Goal: Navigation & Orientation: Find specific page/section

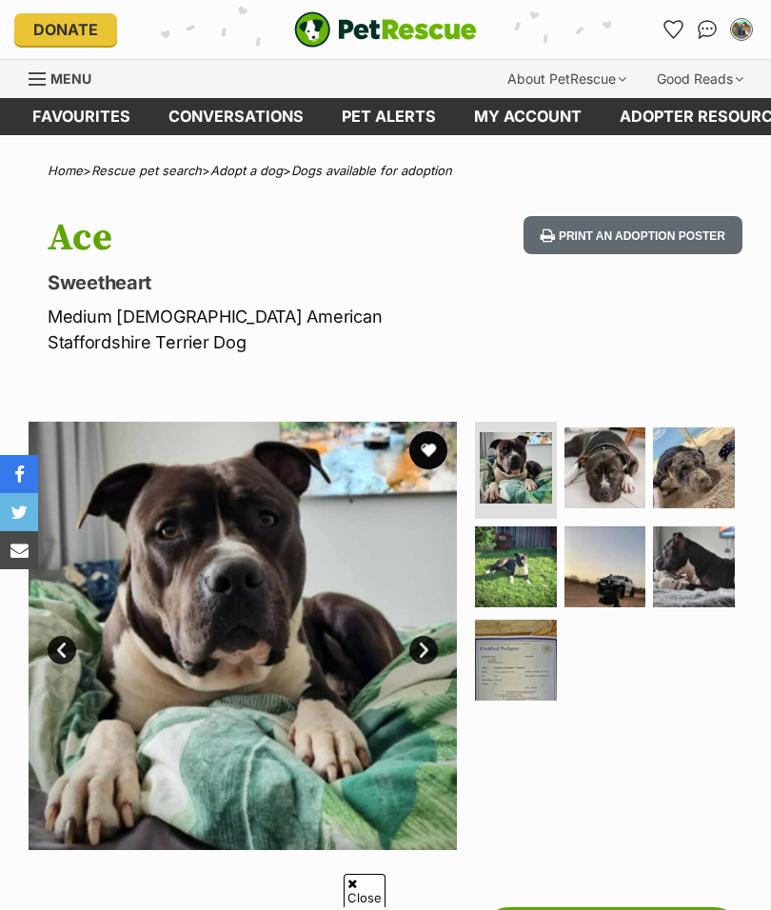
scroll to position [118, 0]
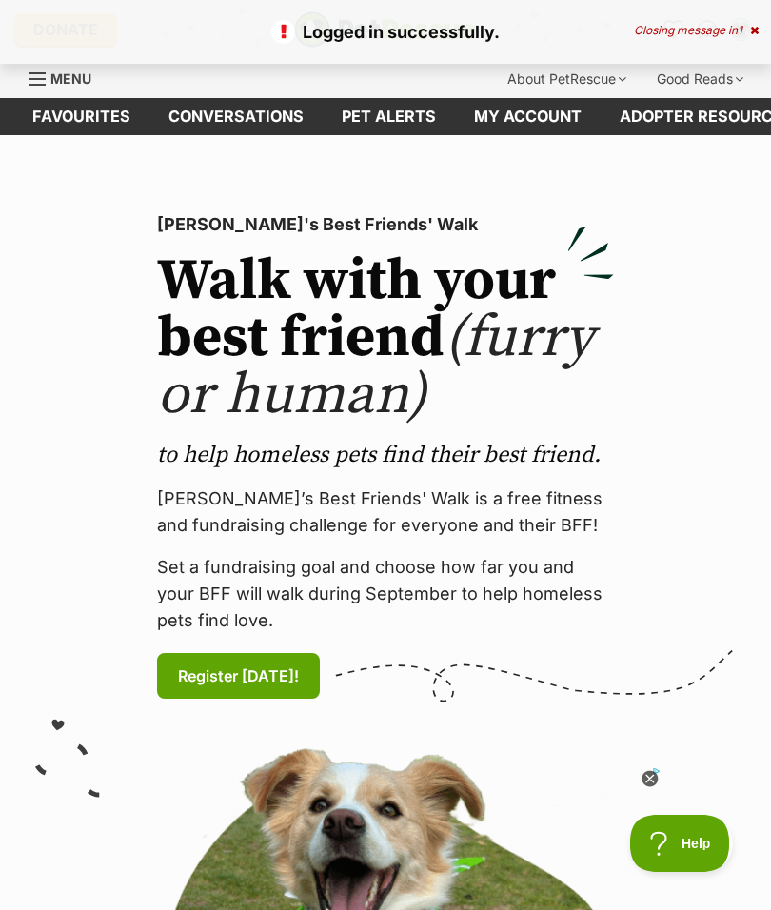
click at [528, 117] on link "My account" at bounding box center [528, 116] width 146 height 37
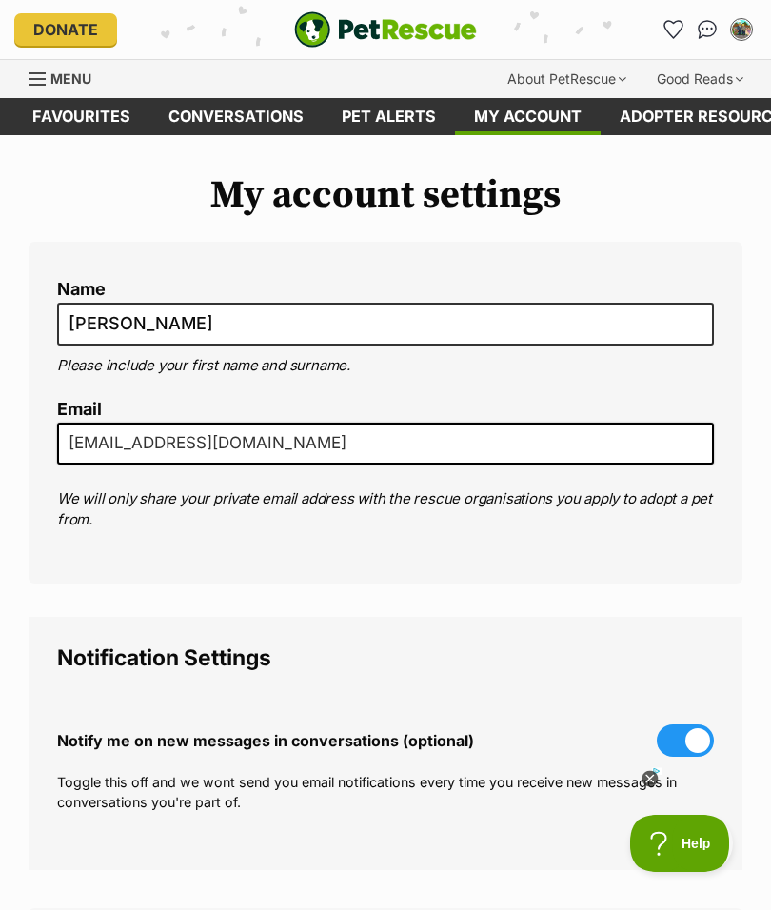
click at [91, 109] on link "Favourites" at bounding box center [81, 116] width 136 height 37
